Goal: Transaction & Acquisition: Purchase product/service

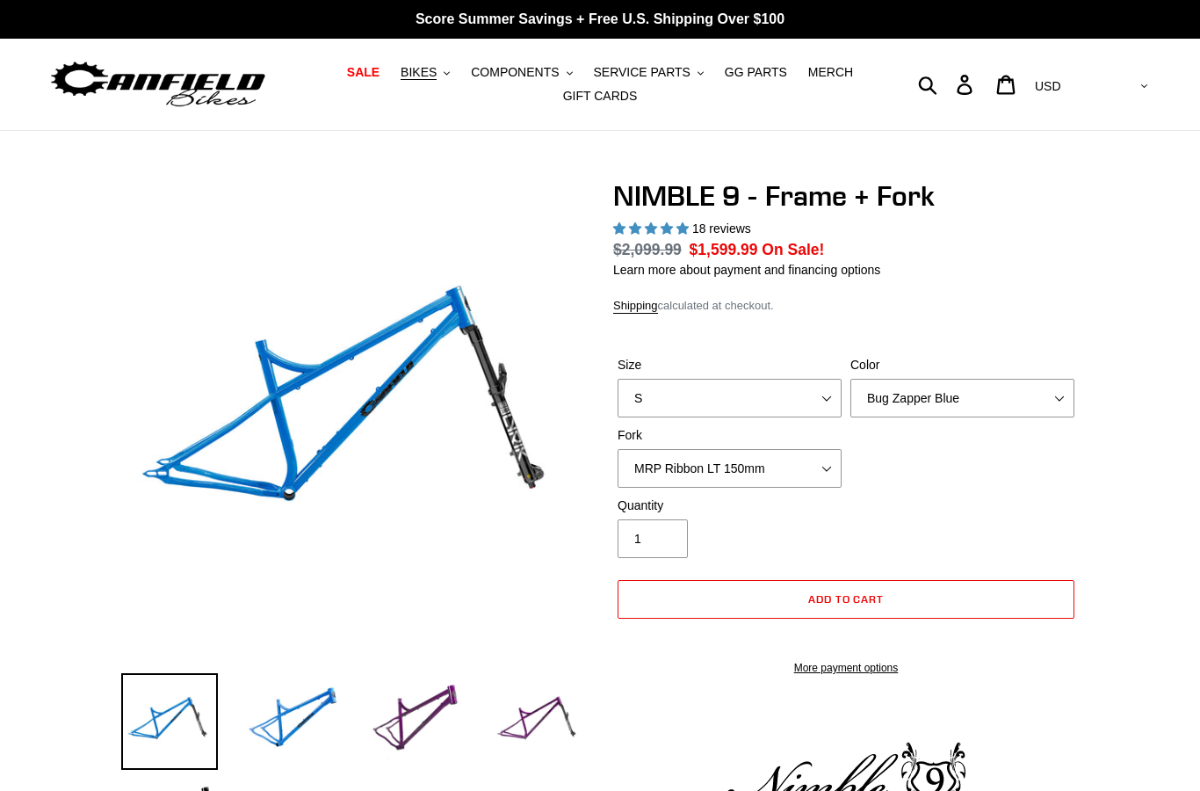
select select "highest-rating"
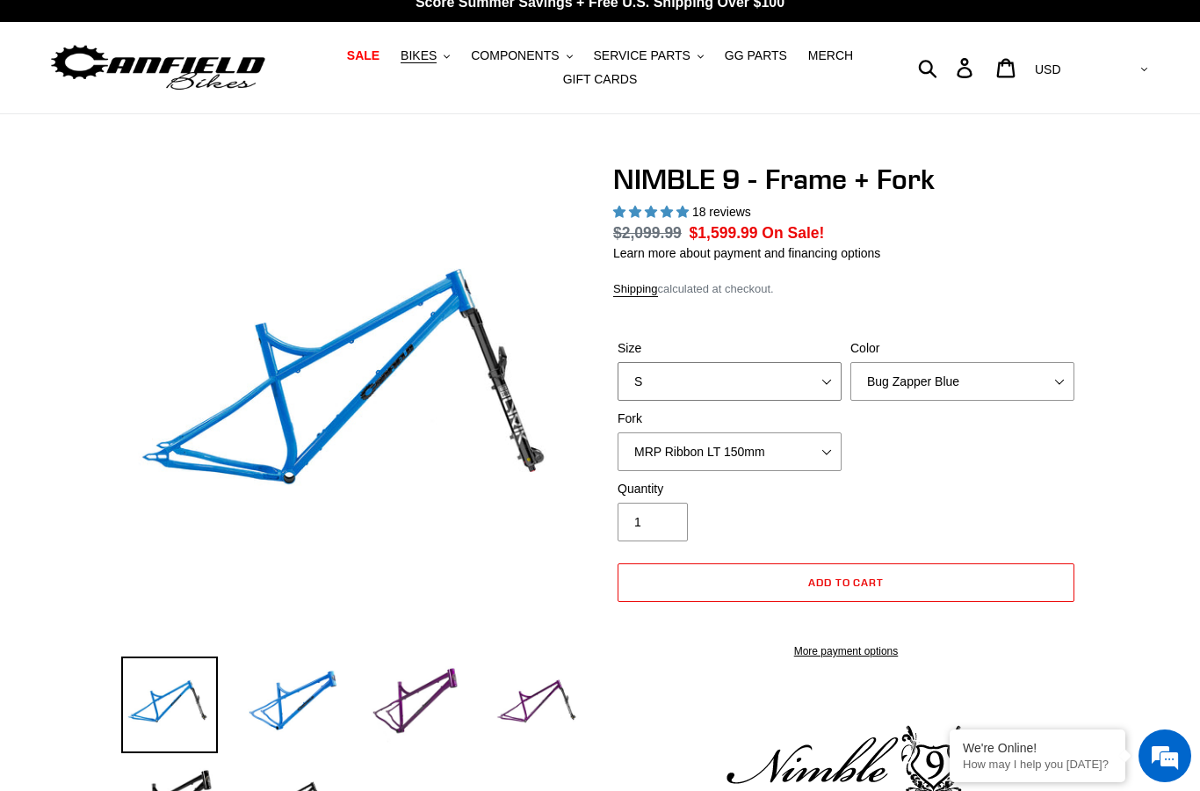
select select "L"
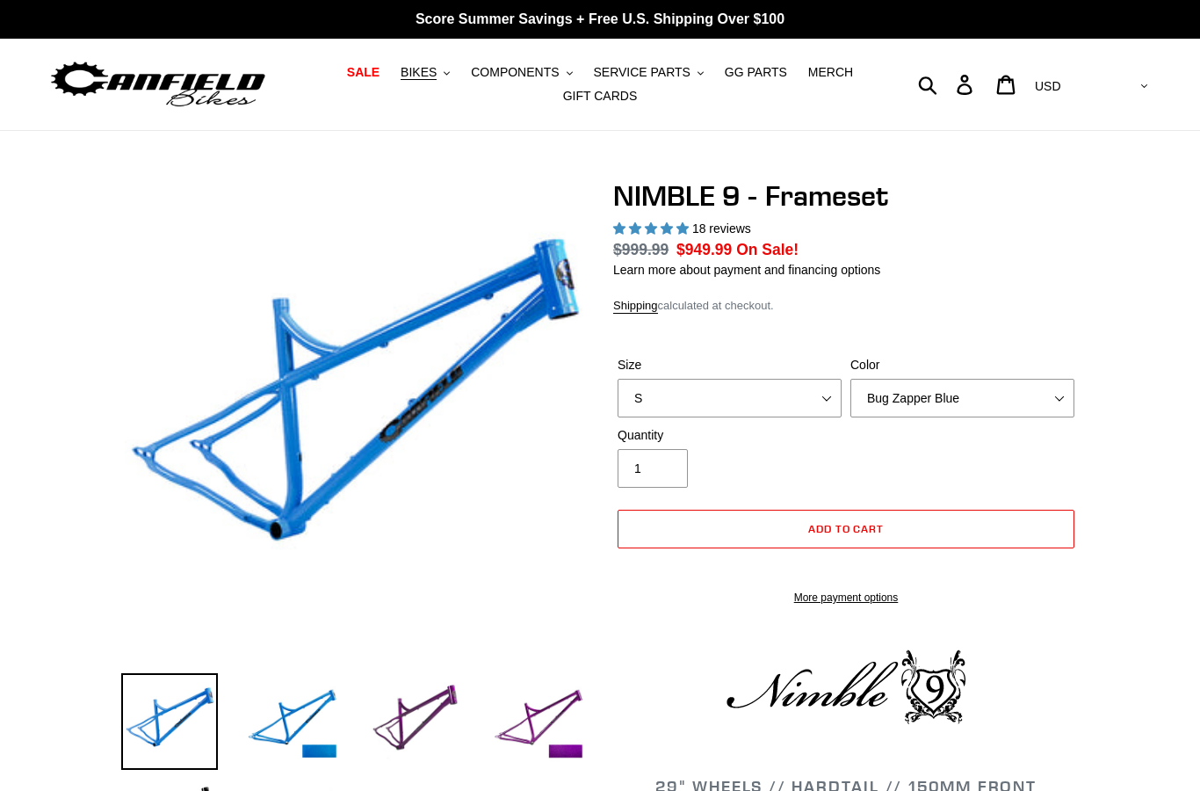
select select "highest-rating"
select select "L"
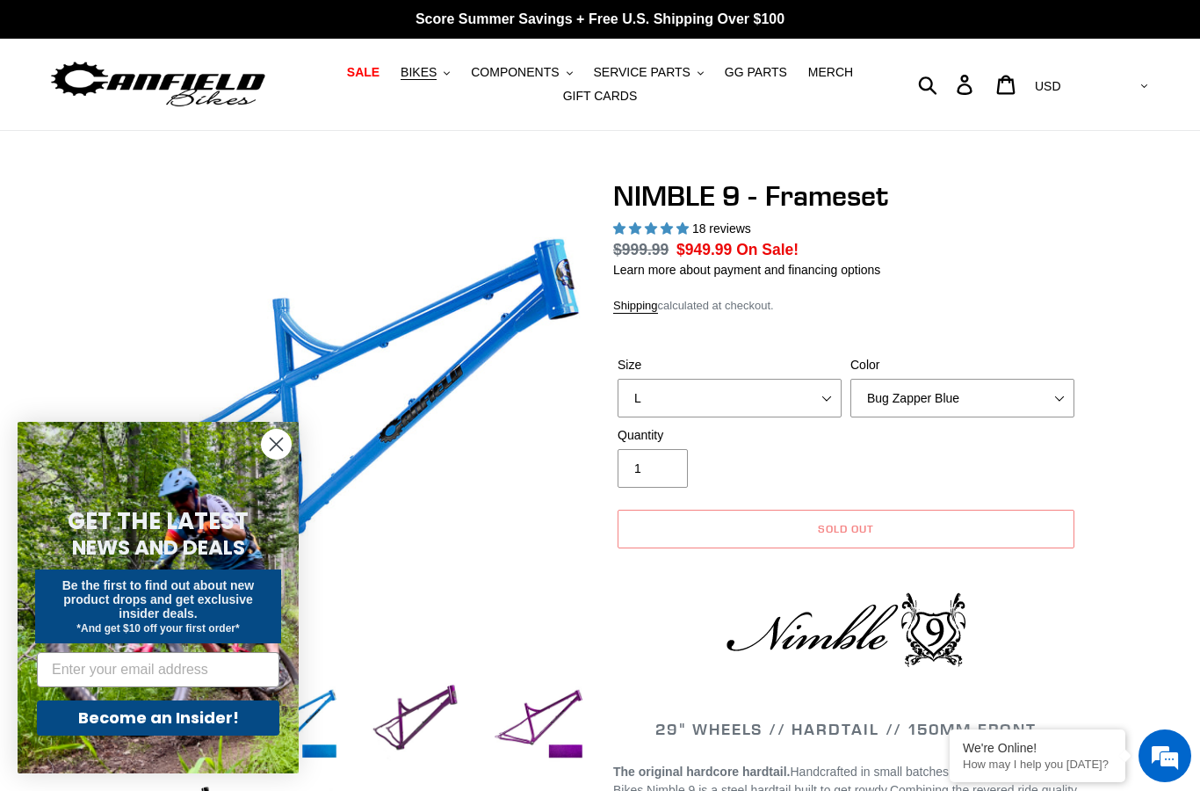
click at [272, 446] on circle "Close dialog" at bounding box center [276, 444] width 29 height 29
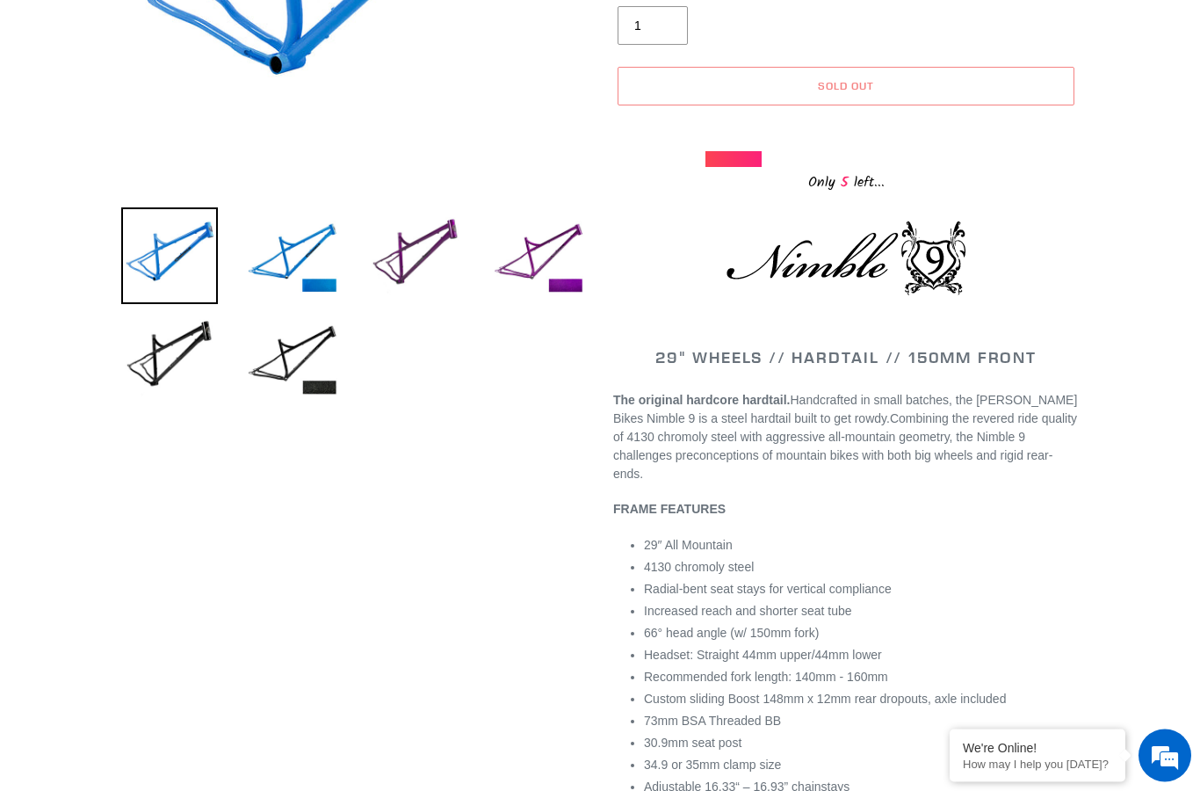
scroll to position [60, 0]
